Goal: Transaction & Acquisition: Purchase product/service

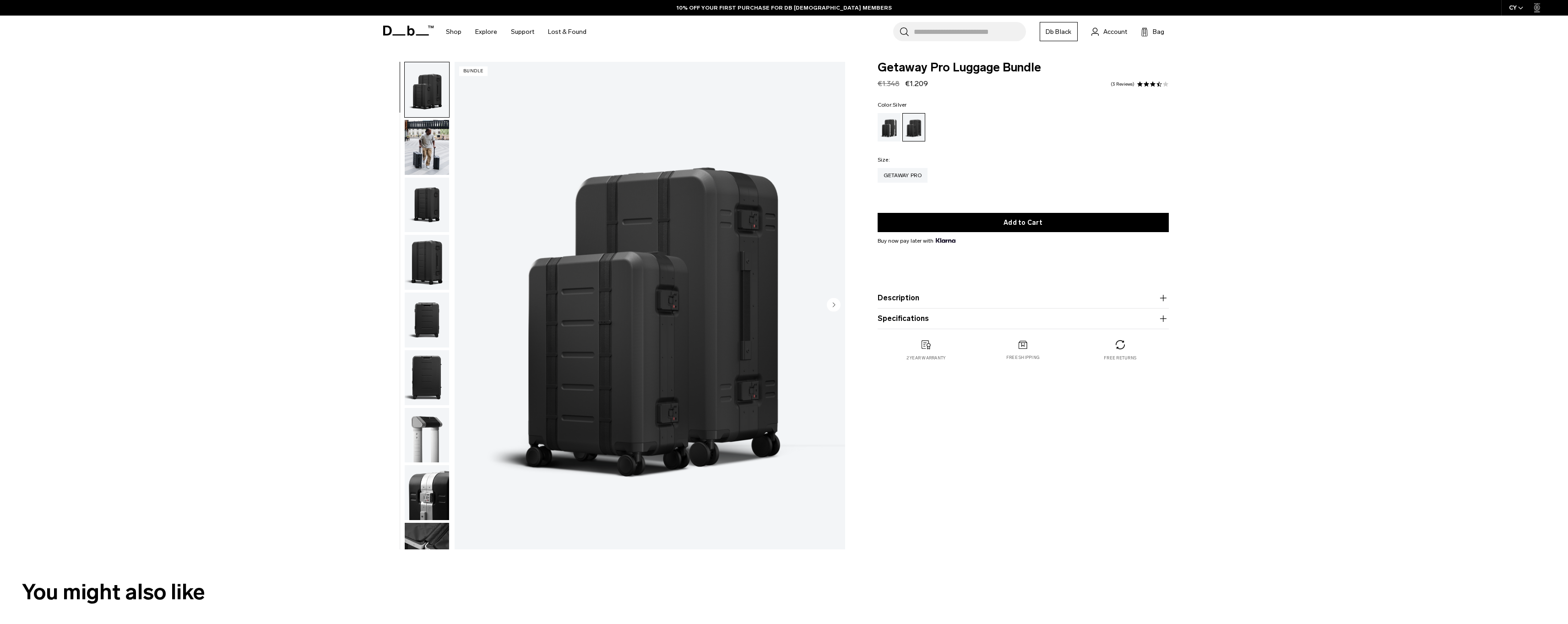
click at [895, 132] on div "Silver" at bounding box center [890, 127] width 24 height 28
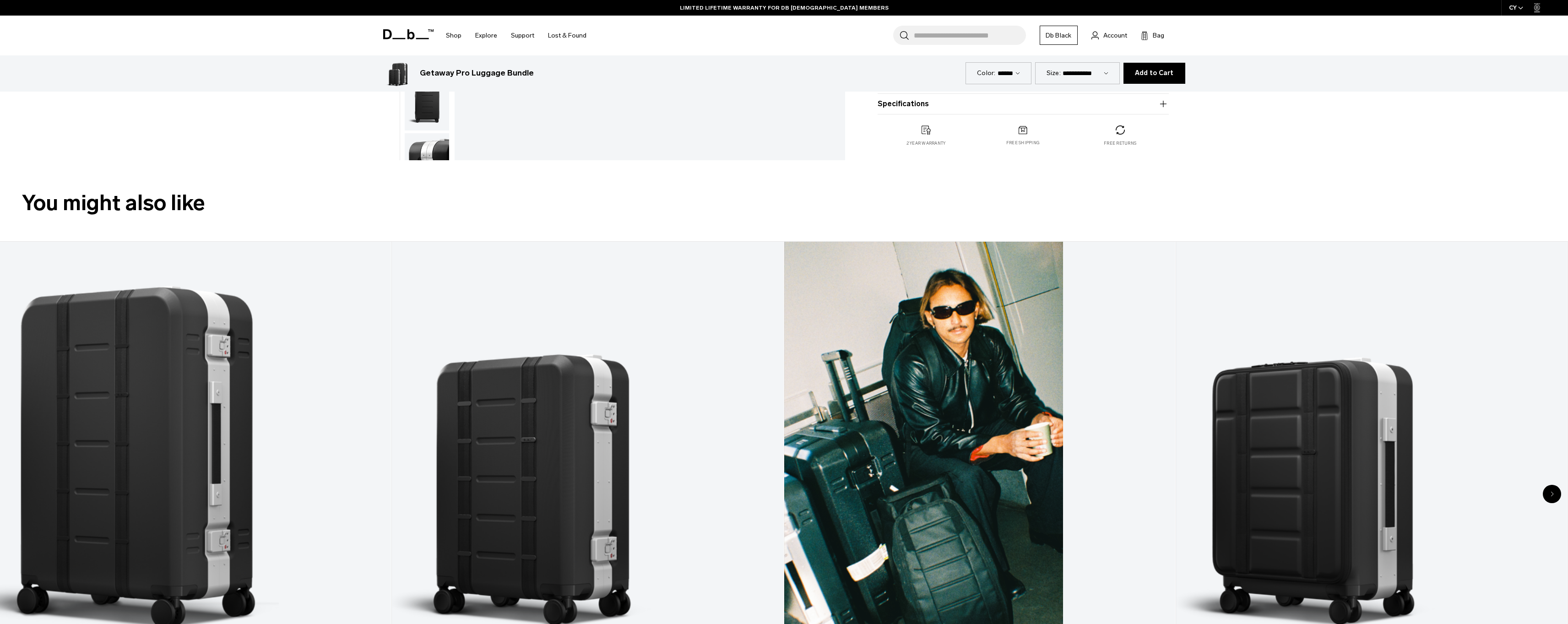
scroll to position [548, 0]
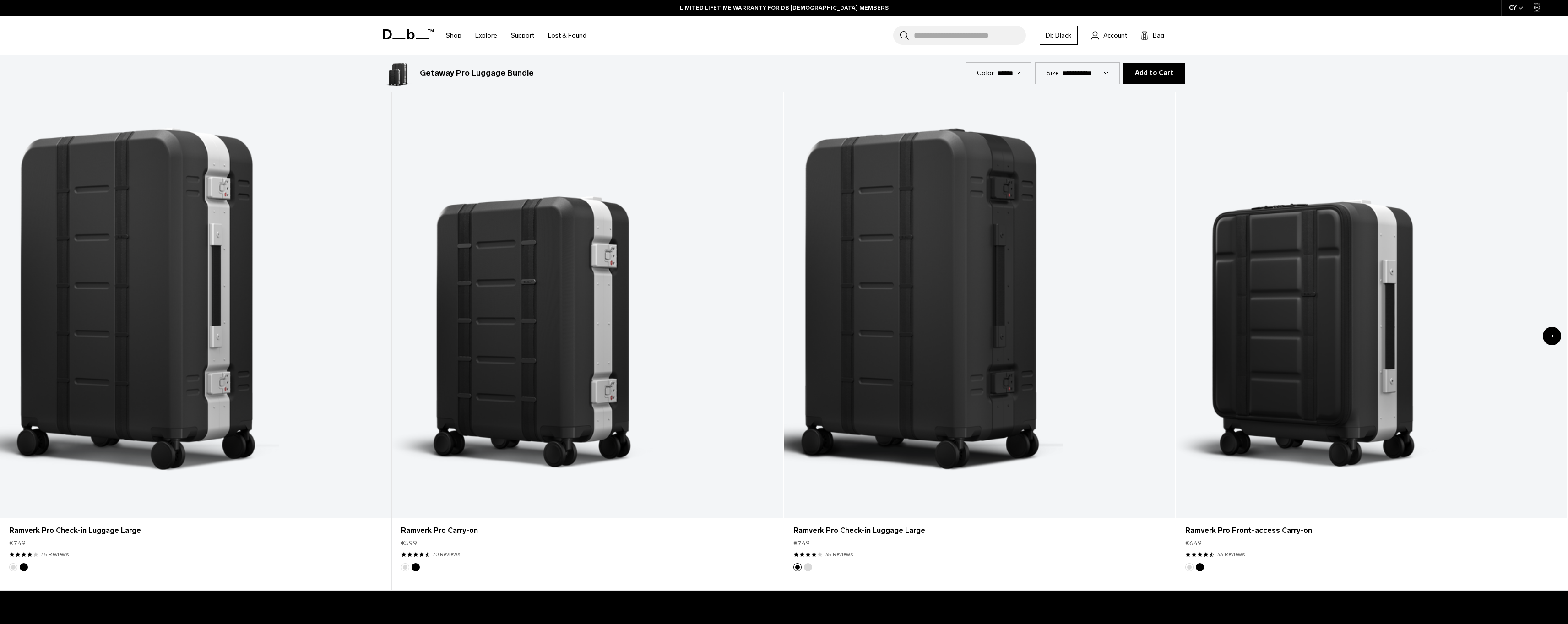
click at [1113, 30] on link "Account" at bounding box center [1109, 35] width 35 height 11
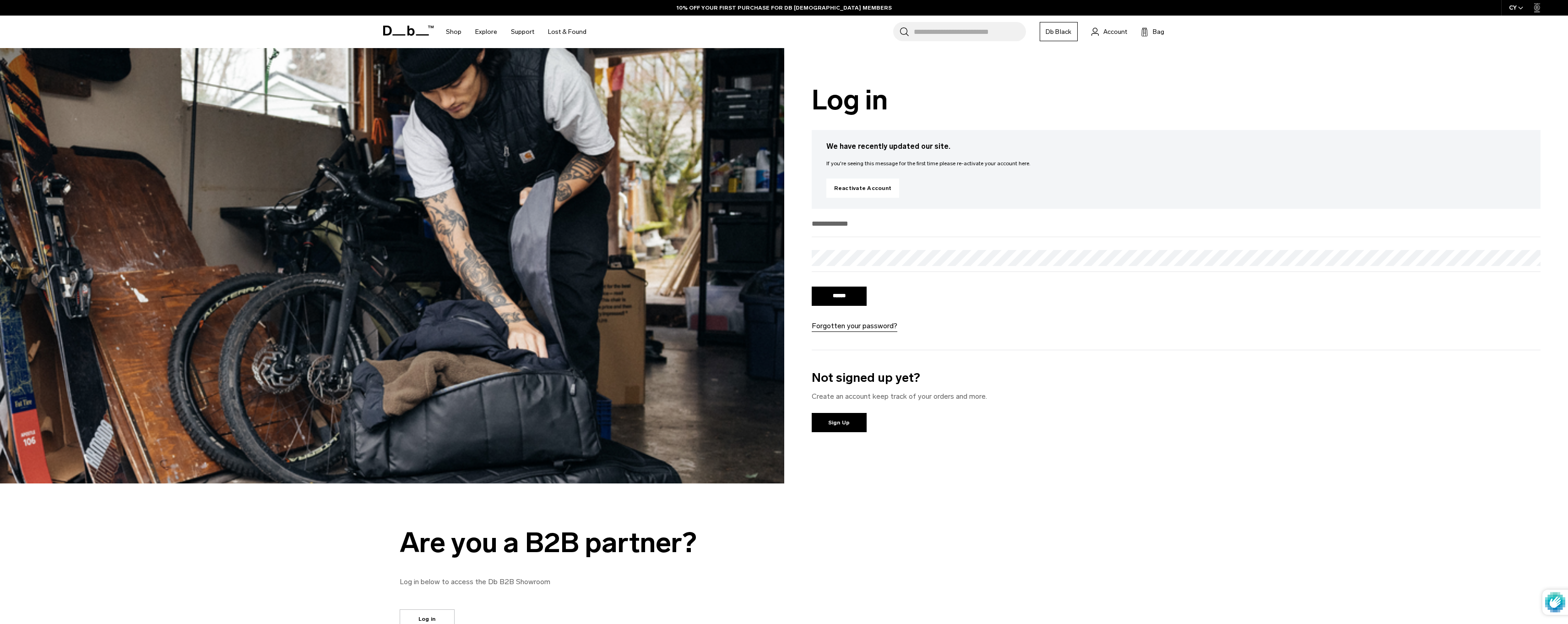
click at [865, 222] on input "email" at bounding box center [1176, 224] width 729 height 15
click at [861, 227] on input "email" at bounding box center [1176, 224] width 729 height 15
